Goal: Transaction & Acquisition: Purchase product/service

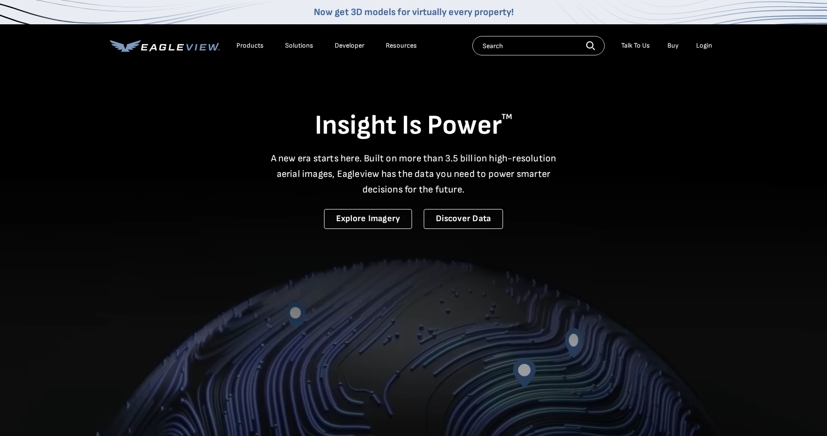
click at [706, 49] on div "Login" at bounding box center [704, 45] width 16 height 9
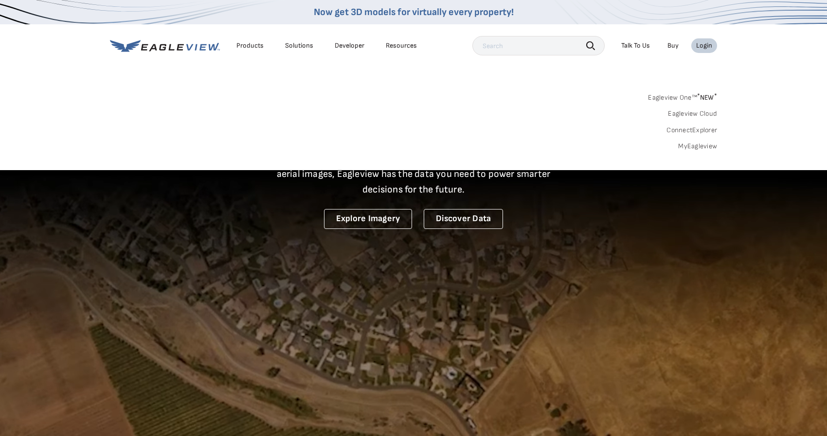
click at [690, 147] on link "MyEagleview" at bounding box center [697, 146] width 39 height 9
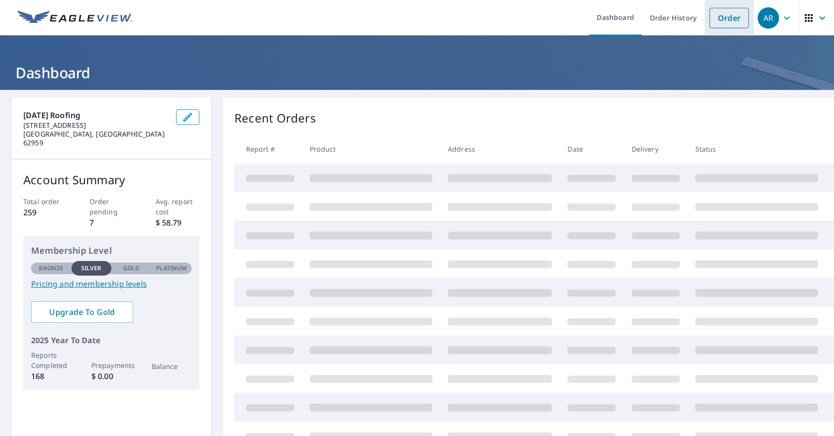
click at [725, 19] on link "Order" at bounding box center [729, 18] width 39 height 20
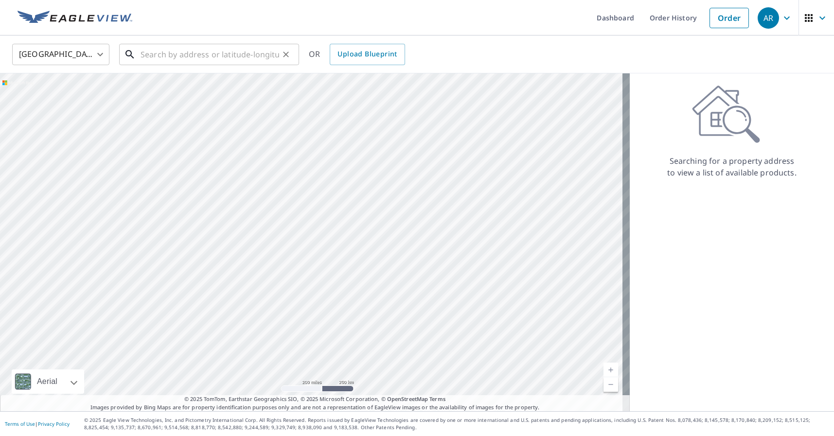
click at [147, 52] on input "text" at bounding box center [210, 54] width 139 height 27
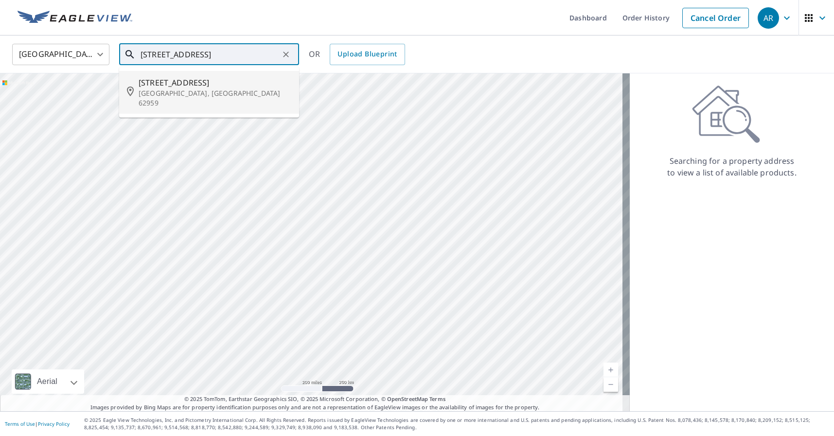
click at [148, 80] on span "[STREET_ADDRESS]" at bounding box center [215, 83] width 153 height 12
type input "[STREET_ADDRESS][PERSON_NAME]"
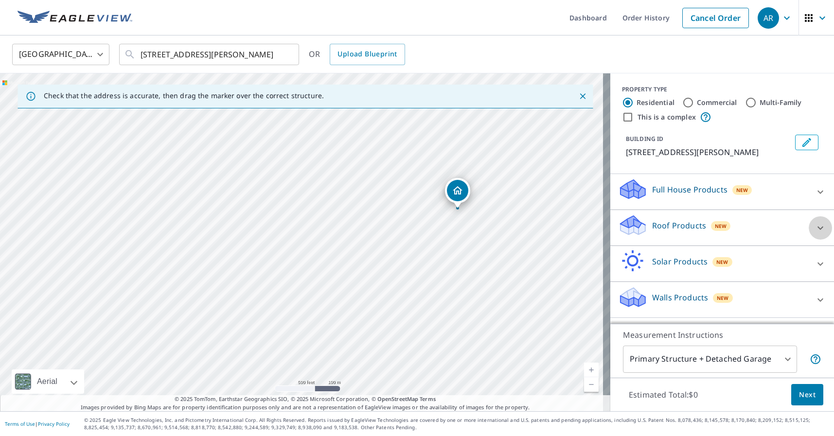
click at [815, 225] on icon at bounding box center [821, 228] width 12 height 12
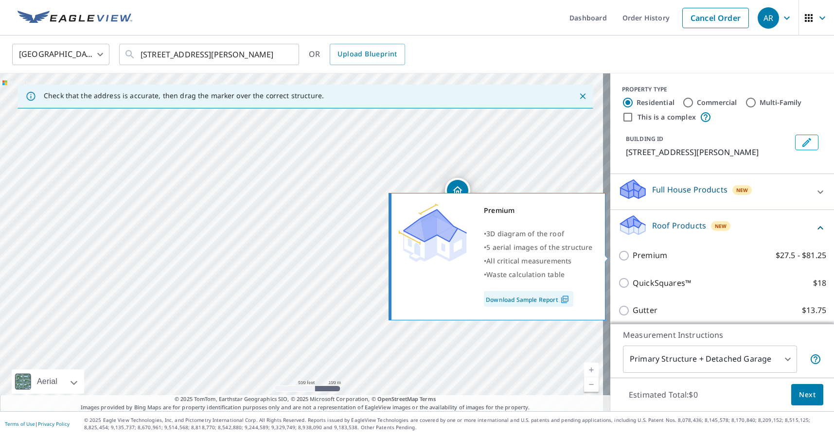
click at [618, 257] on input "Premium $27.5 - $81.25" at bounding box center [625, 256] width 15 height 12
checkbox input "true"
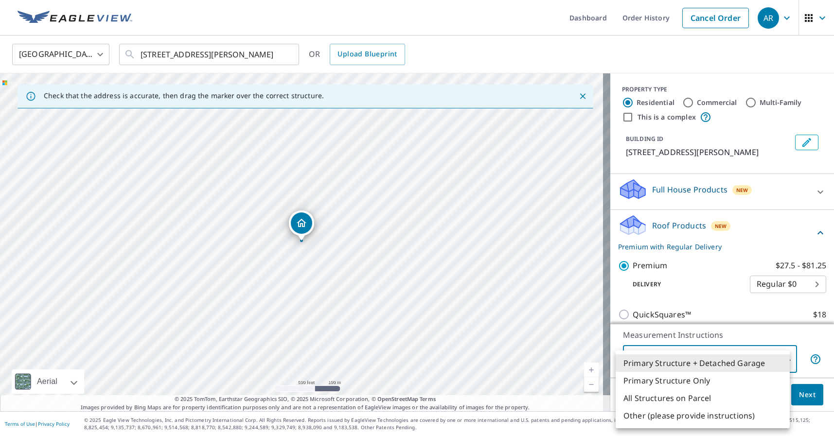
click at [779, 360] on body "AR AR Dashboard Order History Cancel Order AR [GEOGRAPHIC_DATA] [GEOGRAPHIC_DAT…" at bounding box center [417, 218] width 834 height 436
click at [702, 398] on li "All Structures on Parcel" at bounding box center [703, 399] width 174 height 18
type input "3"
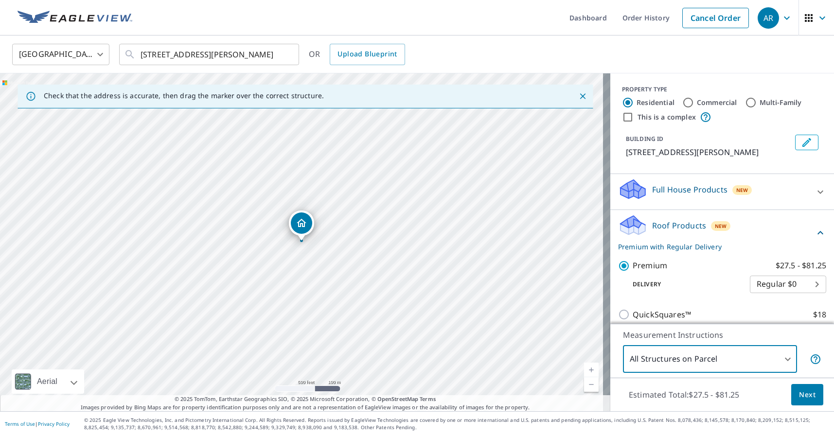
click at [803, 395] on span "Next" at bounding box center [807, 395] width 17 height 12
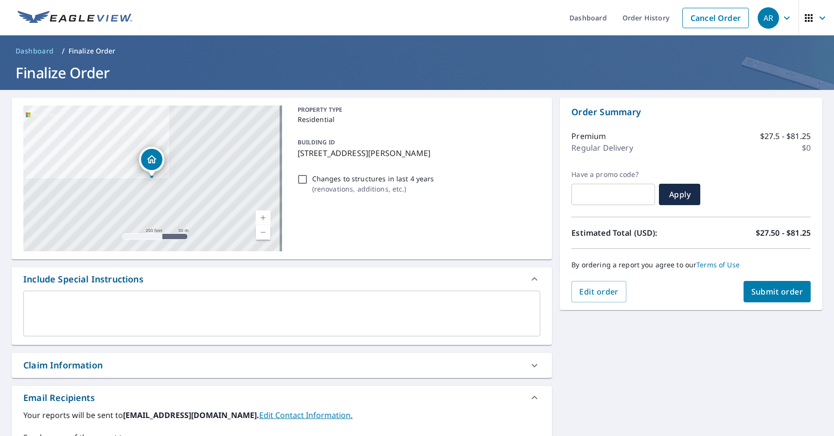
click at [765, 293] on span "Submit order" at bounding box center [778, 292] width 52 height 11
